Goal: Task Accomplishment & Management: Use online tool/utility

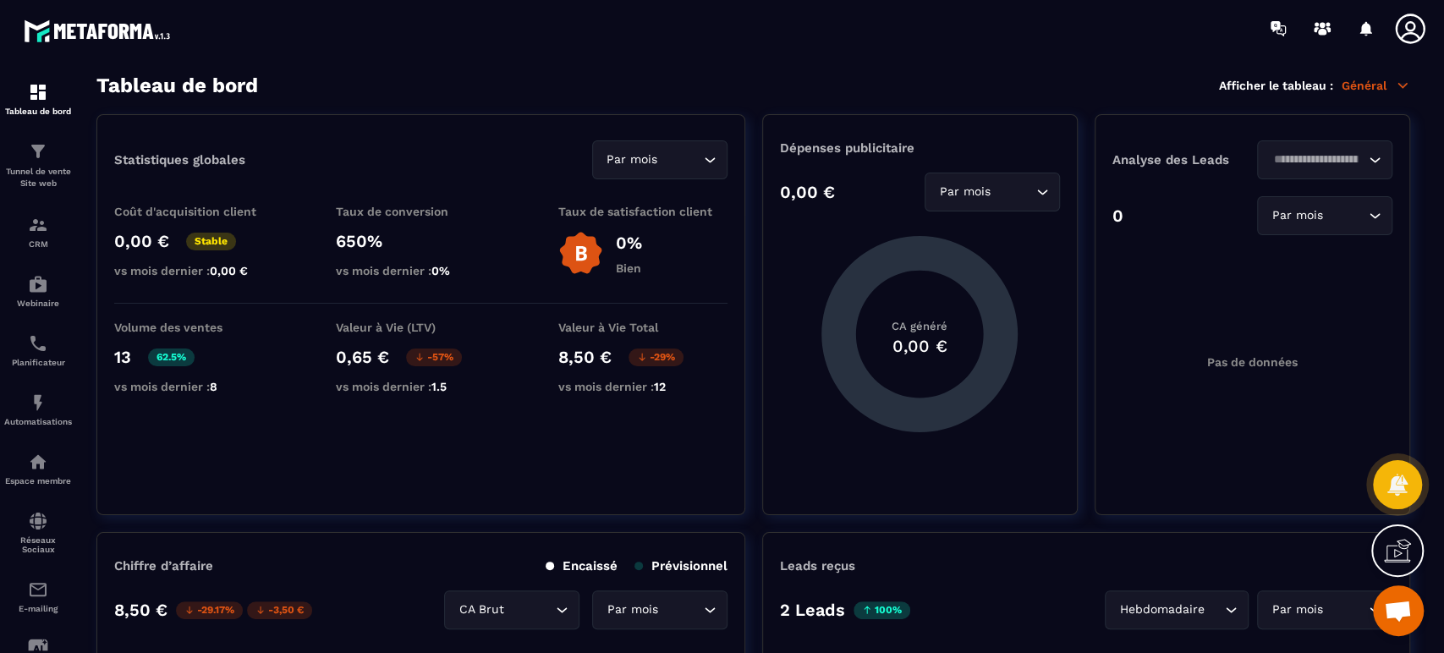
click at [46, 418] on div "Automatisations" at bounding box center [38, 410] width 68 height 34
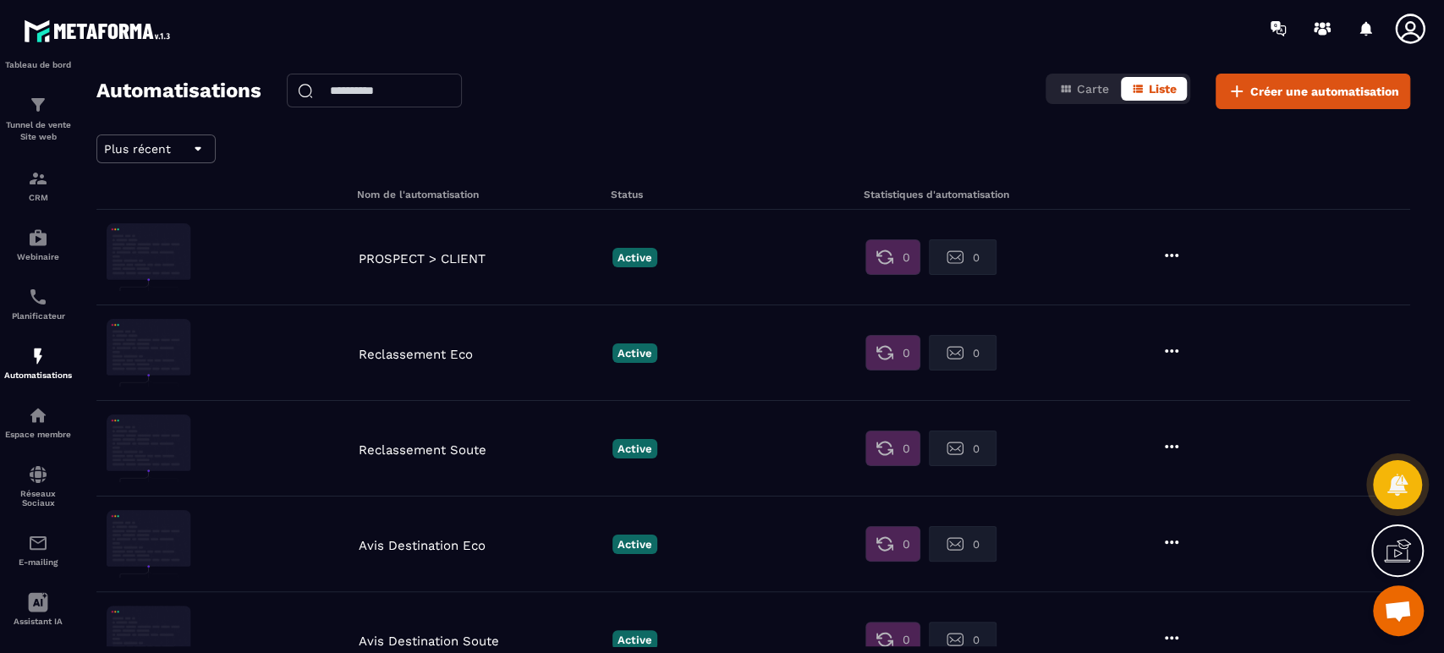
scroll to position [62, 0]
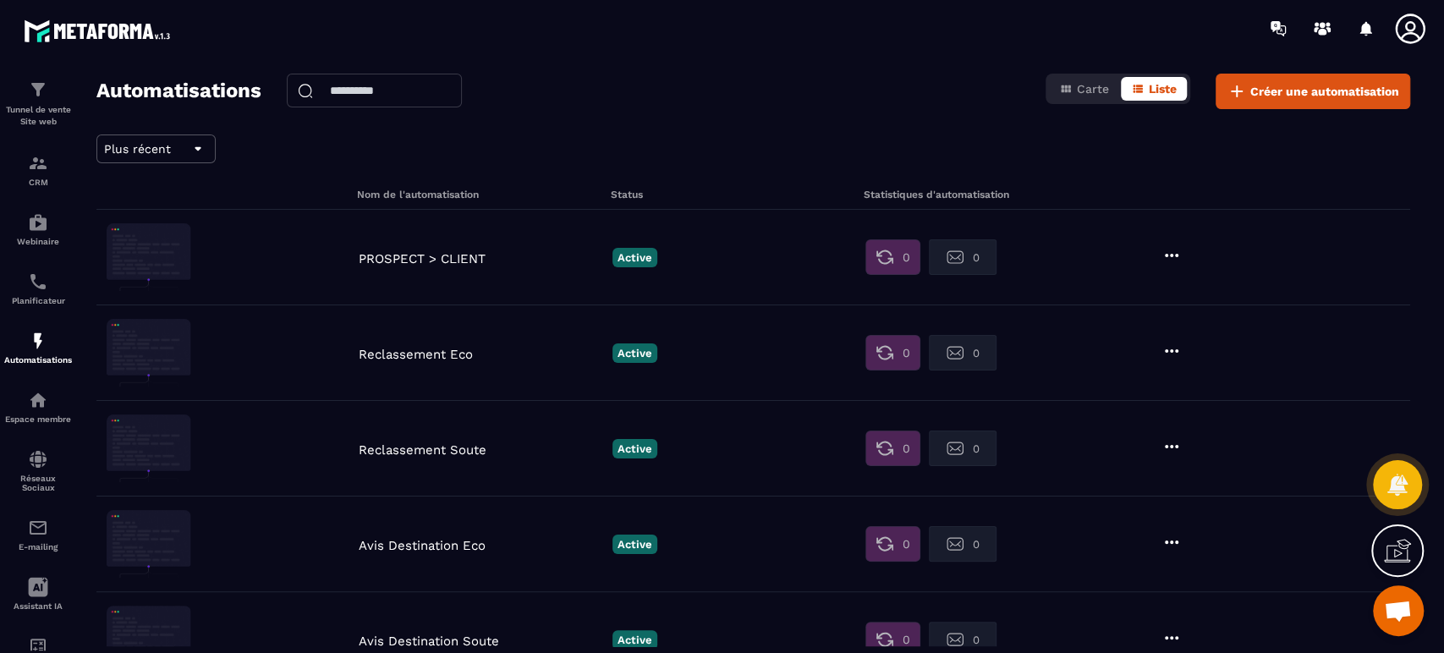
click at [0, 0] on img at bounding box center [0, 0] width 0 height 0
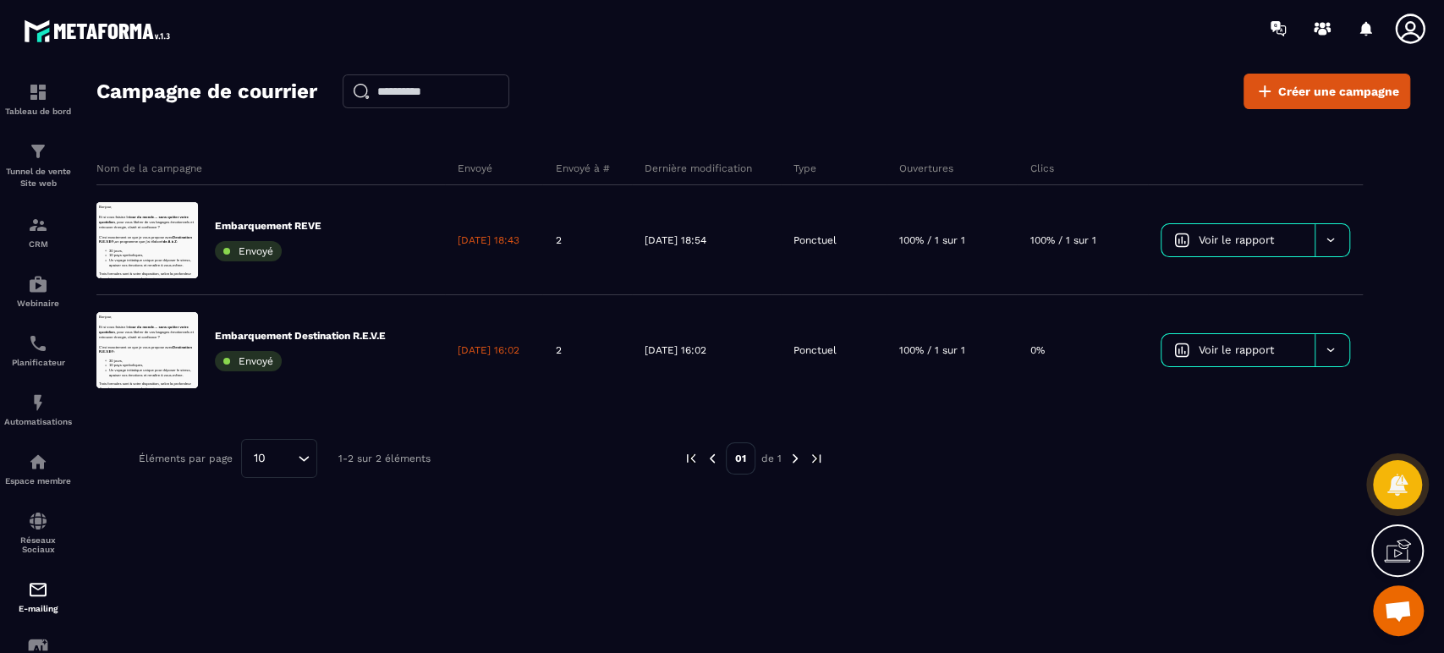
click at [1349, 88] on span "Créer une campagne" at bounding box center [1338, 91] width 121 height 17
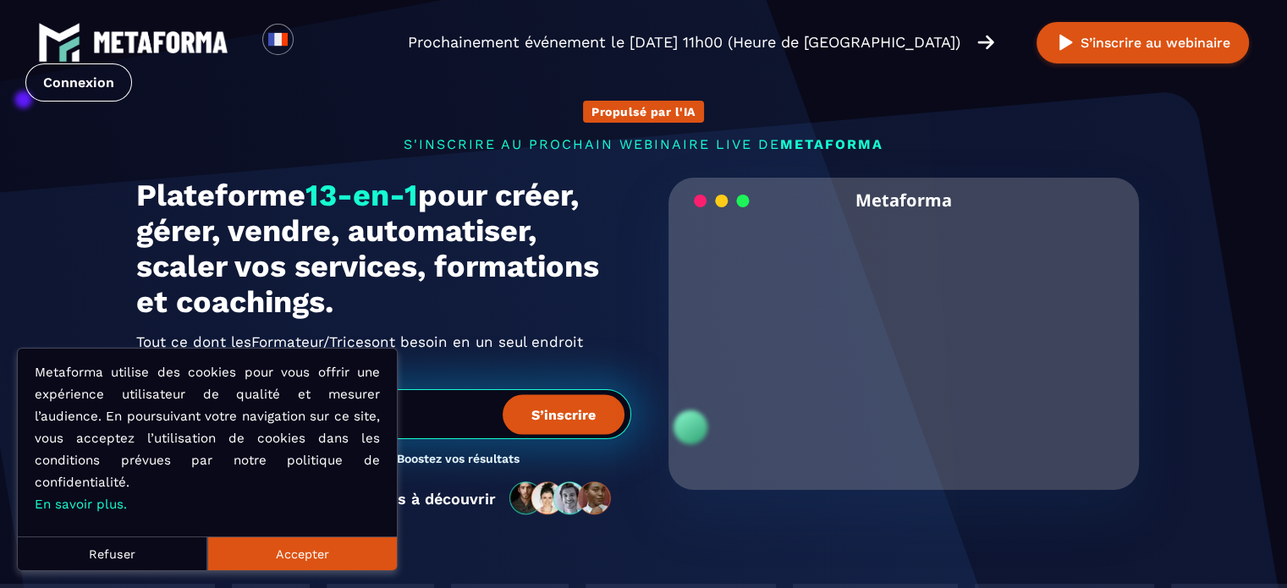
click at [132, 63] on link "Connexion" at bounding box center [78, 82] width 107 height 38
